Goal: Navigation & Orientation: Find specific page/section

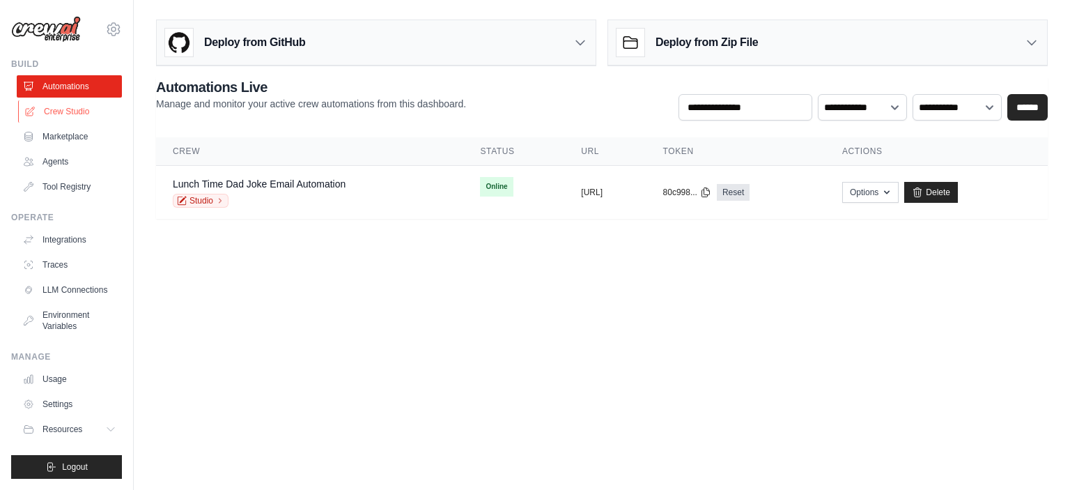
click at [47, 113] on link "Crew Studio" at bounding box center [70, 111] width 105 height 22
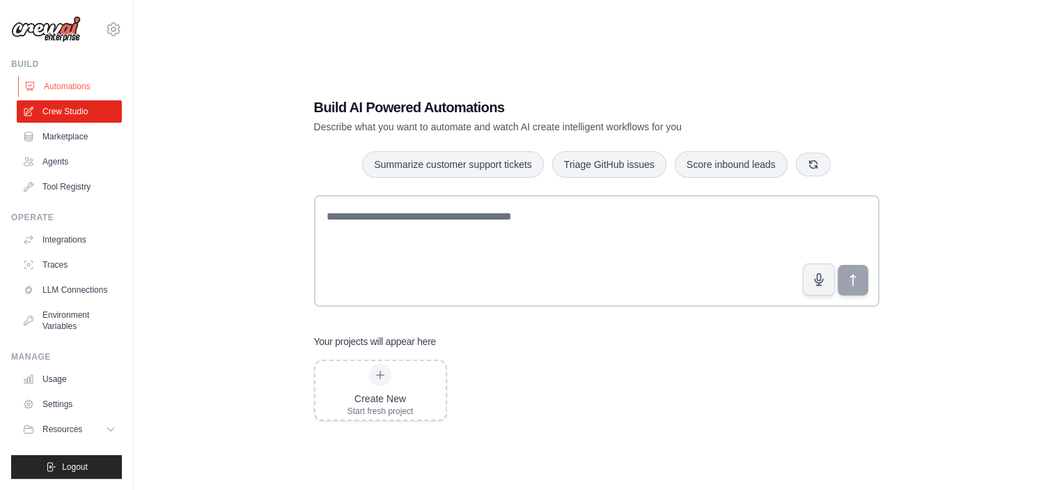
click at [38, 83] on link "Automations" at bounding box center [70, 86] width 105 height 22
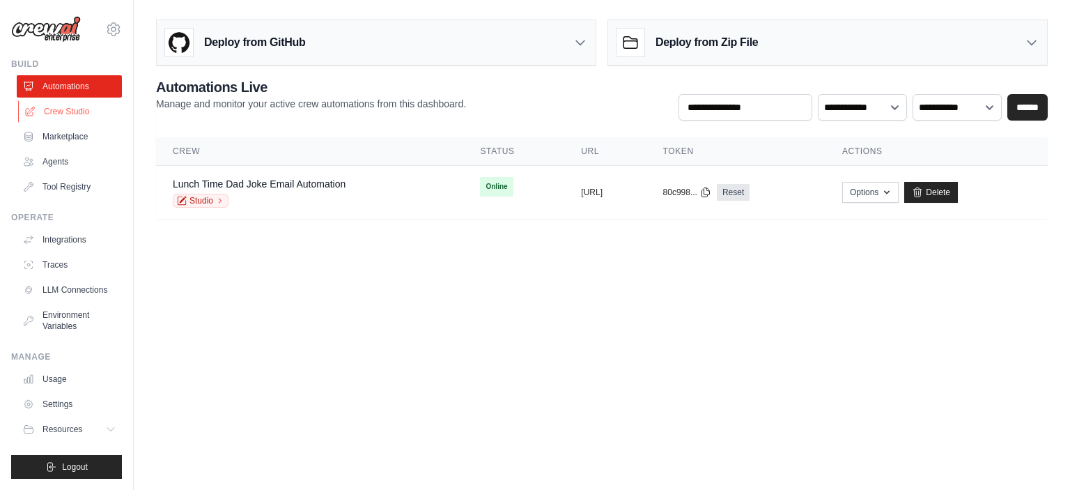
click at [69, 116] on link "Crew Studio" at bounding box center [70, 111] width 105 height 22
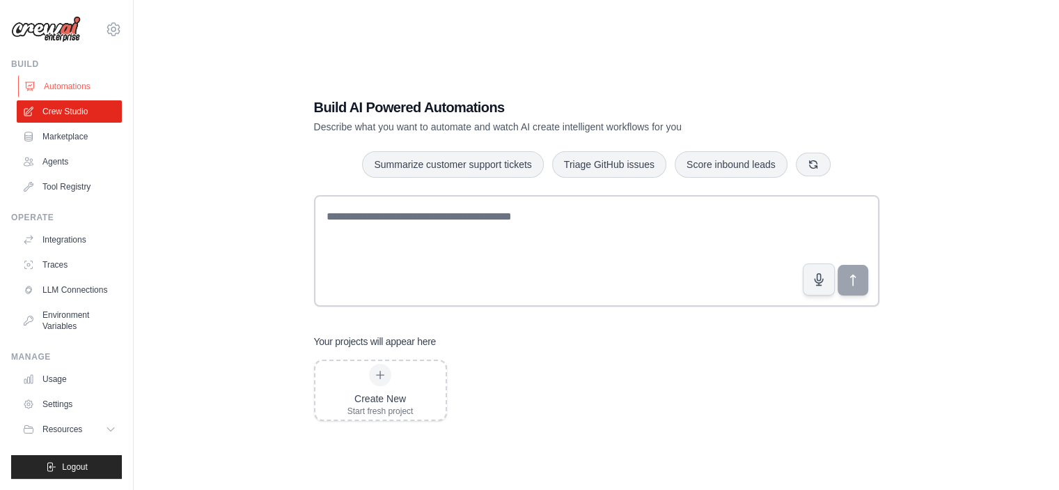
click at [64, 91] on link "Automations" at bounding box center [70, 86] width 105 height 22
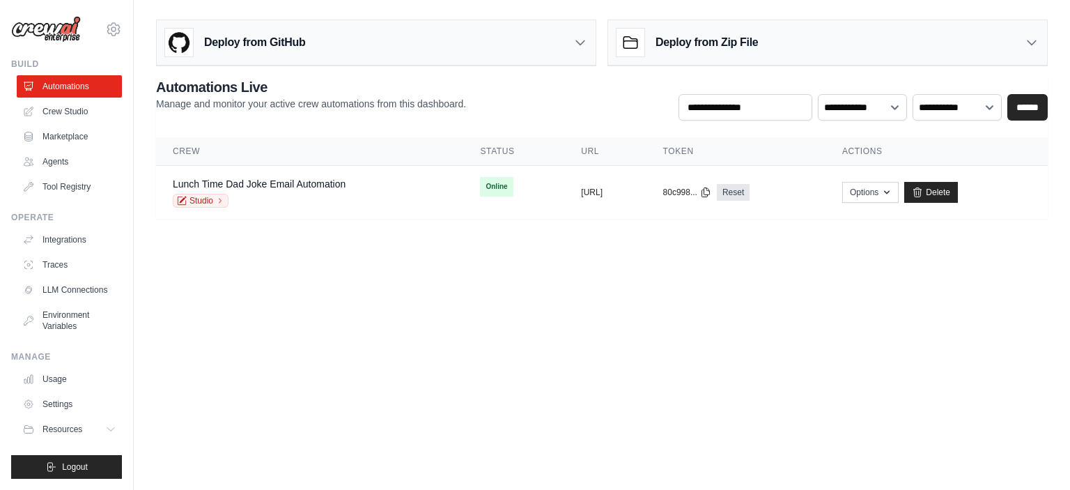
click at [103, 33] on div "guilherme.custodio@ambevtech.com.br Settings" at bounding box center [66, 22] width 111 height 45
click at [112, 32] on icon at bounding box center [113, 29] width 17 height 17
click at [293, 317] on body "guilherme.custodio@ambevtech.com.br Settings Build Automations Crew Studio GitH…" at bounding box center [535, 245] width 1070 height 490
click at [81, 318] on link "Environment Variables" at bounding box center [70, 320] width 105 height 33
click at [79, 164] on link "Agents" at bounding box center [70, 161] width 105 height 22
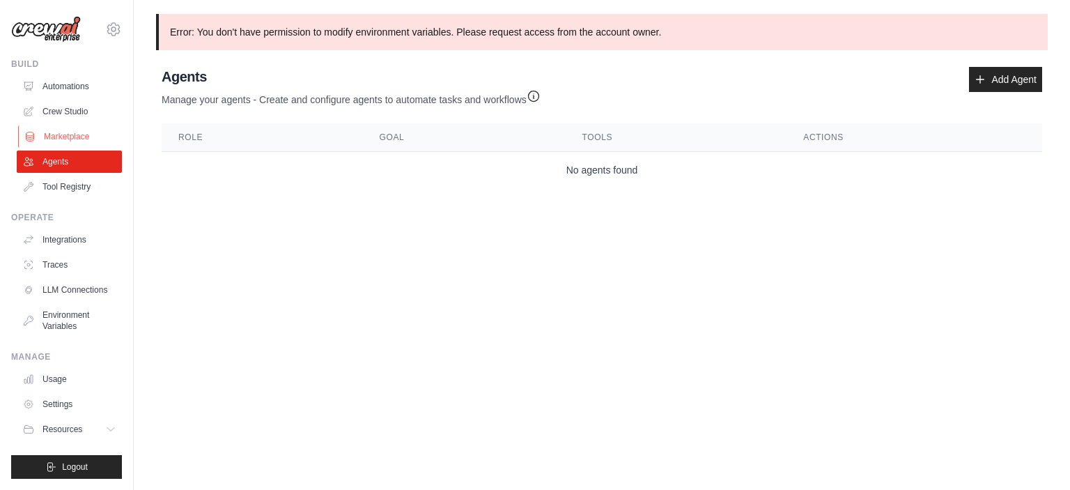
click at [72, 136] on link "Marketplace" at bounding box center [70, 136] width 105 height 22
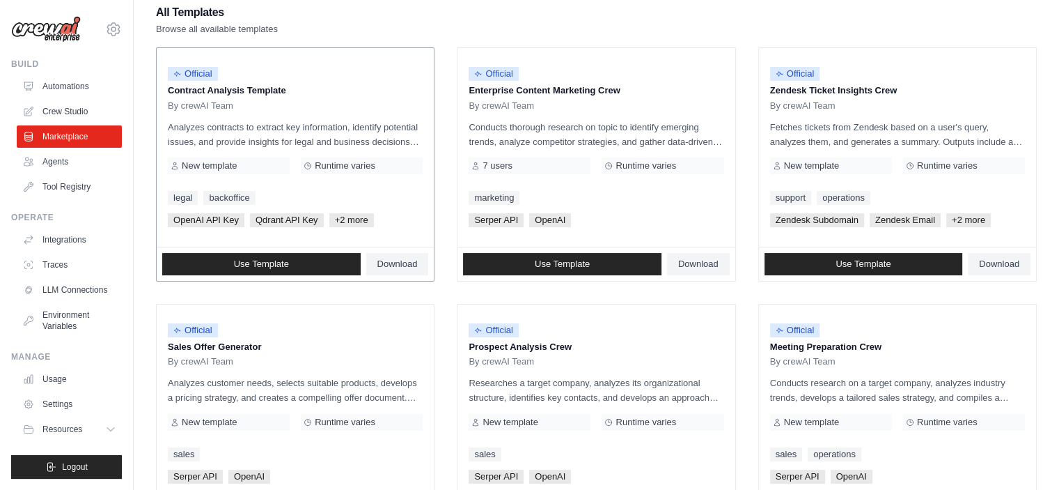
scroll to position [206, 0]
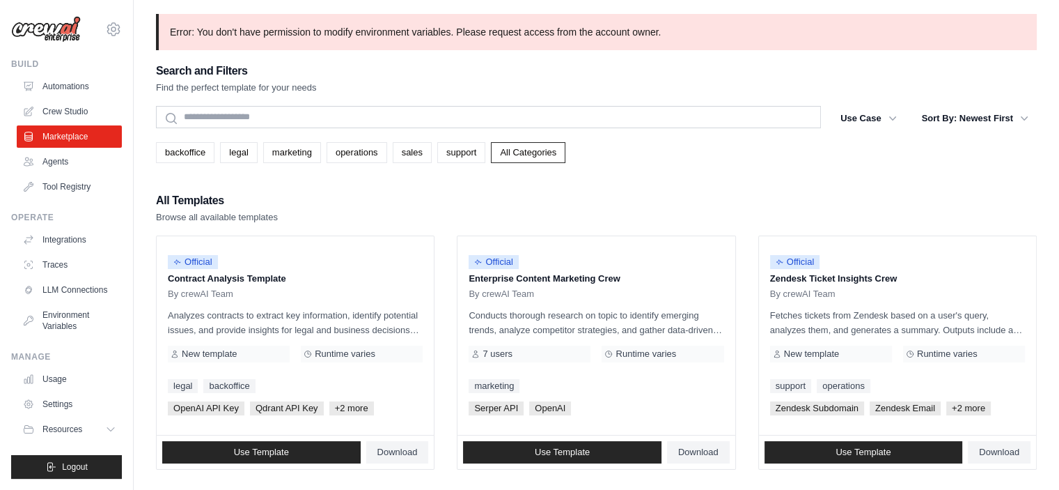
click at [998, 28] on p "Error: You don't have permission to modify environment variables. Please reques…" at bounding box center [596, 32] width 881 height 36
click at [61, 79] on link "Automations" at bounding box center [70, 86] width 105 height 22
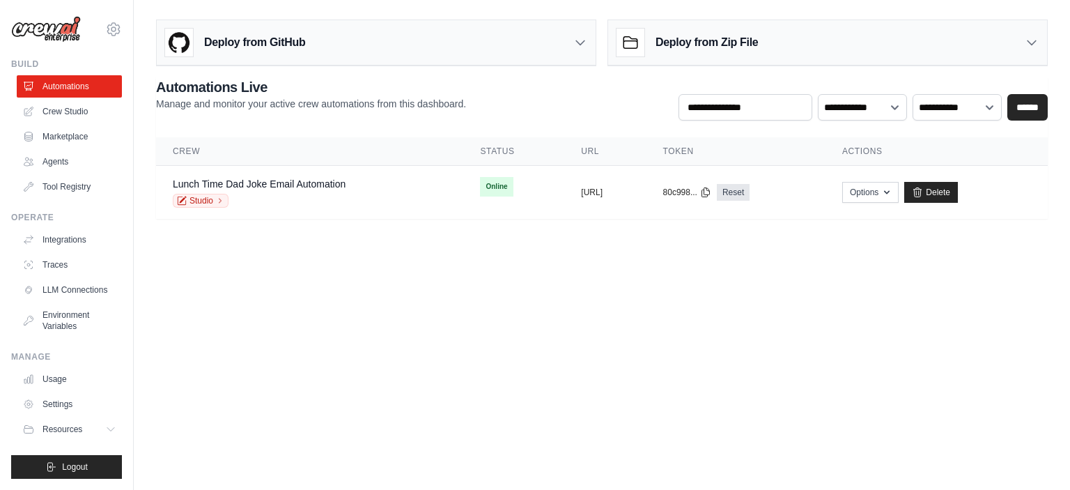
click at [727, 300] on body "guilherme.custodio@ambevtech.com.br Settings Build Automations Crew Studio GitH…" at bounding box center [535, 245] width 1070 height 490
click at [279, 274] on body "guilherme.custodio@ambevtech.com.br Settings Build Automations Crew Studio GitH…" at bounding box center [535, 245] width 1070 height 490
click at [342, 478] on body "guilherme.custodio@ambevtech.com.br Settings Build Automations Crew Studio GitH…" at bounding box center [535, 245] width 1070 height 490
click at [700, 272] on body "guilherme.custodio@ambevtech.com.br Settings Build Automations Crew Studio GitH…" at bounding box center [535, 245] width 1070 height 490
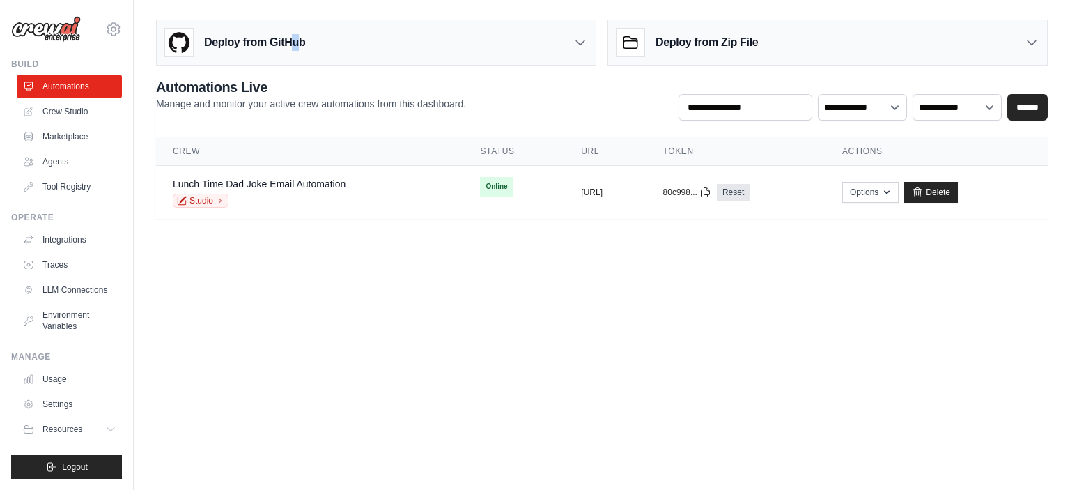
drag, startPoint x: 308, startPoint y: 42, endPoint x: 295, endPoint y: 42, distance: 12.6
click at [295, 42] on h3 "Deploy from GitHub" at bounding box center [254, 42] width 101 height 17
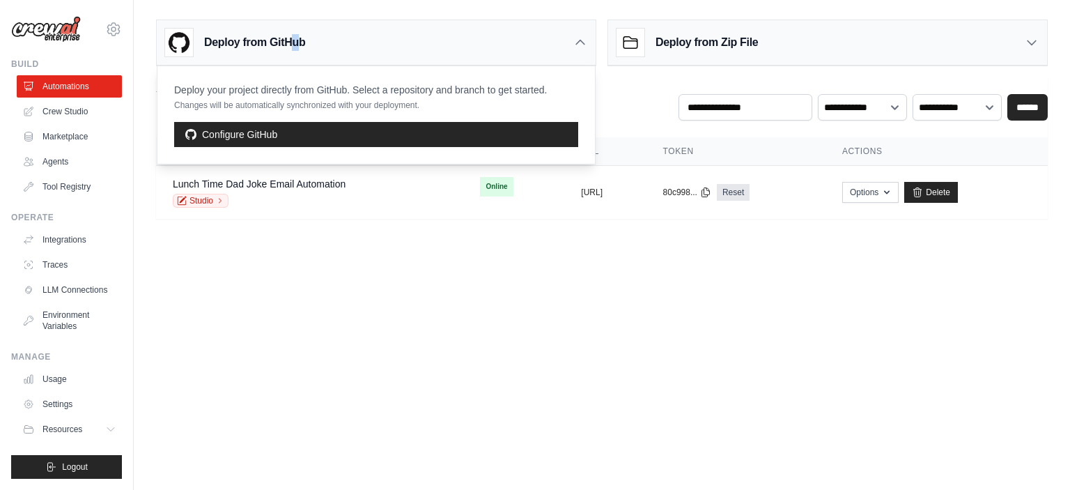
click at [295, 42] on h3 "Deploy from GitHub" at bounding box center [254, 42] width 101 height 17
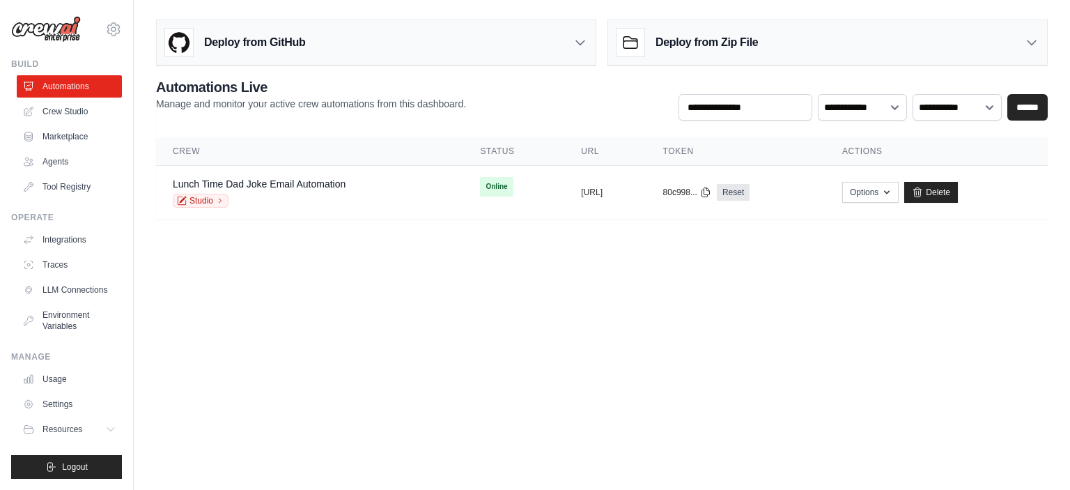
click at [295, 42] on h3 "Deploy from GitHub" at bounding box center [254, 42] width 101 height 17
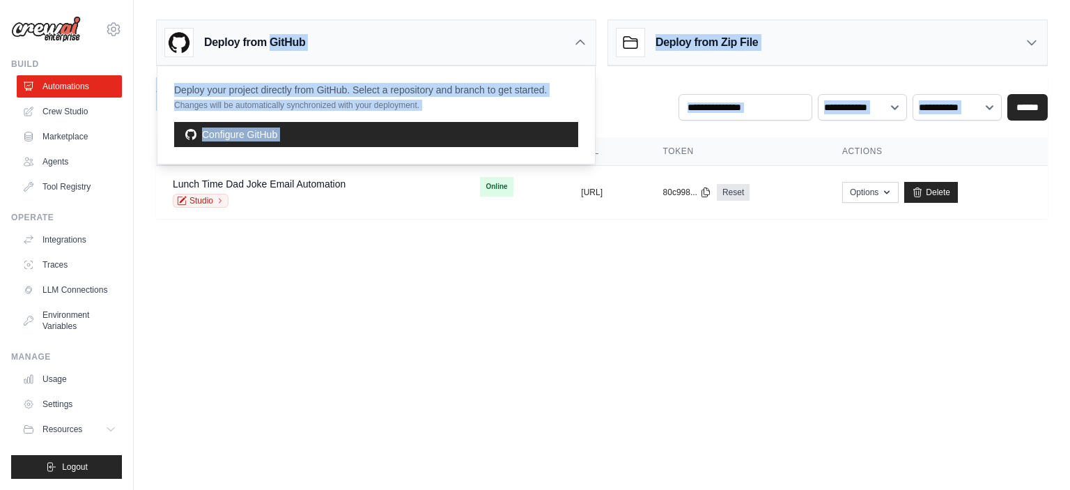
drag, startPoint x: 395, startPoint y: 279, endPoint x: 252, endPoint y: -84, distance: 389.9
click at [252, 0] on html "guilherme.custodio@ambevtech.com.br Settings Build Automations Crew Studio Blog" at bounding box center [535, 245] width 1070 height 490
click at [350, 286] on body "guilherme.custodio@ambevtech.com.br Settings Build Automations Crew Studio GitH…" at bounding box center [535, 245] width 1070 height 490
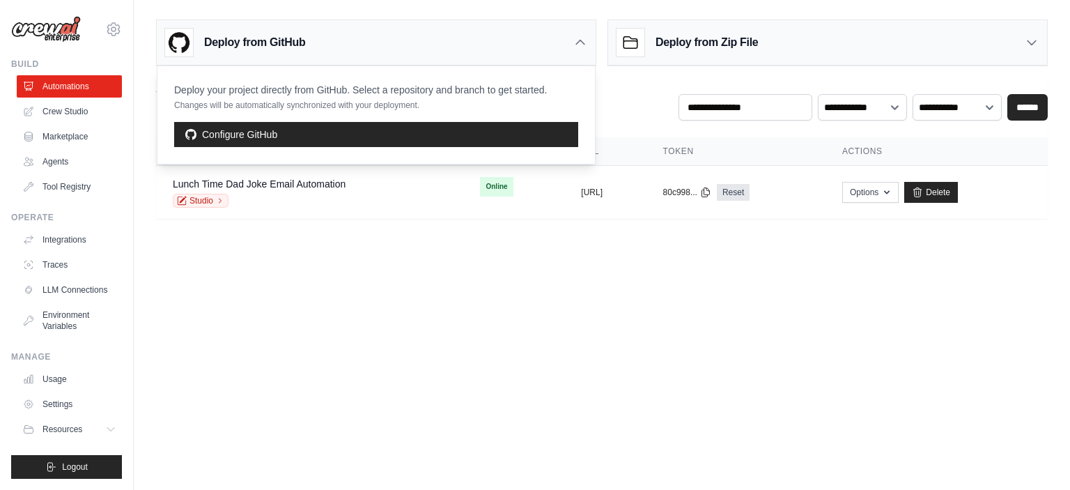
click at [577, 46] on icon at bounding box center [580, 43] width 14 height 14
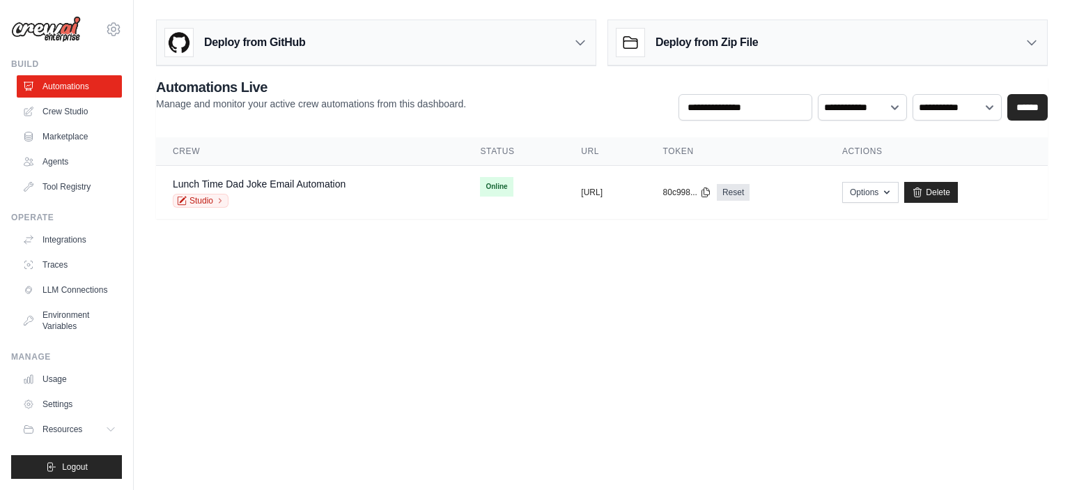
click at [412, 386] on body "guilherme.custodio@ambevtech.com.br Settings Build Automations Crew Studio GitH…" at bounding box center [535, 245] width 1070 height 490
